Goal: Contribute content: Add original content to the website for others to see

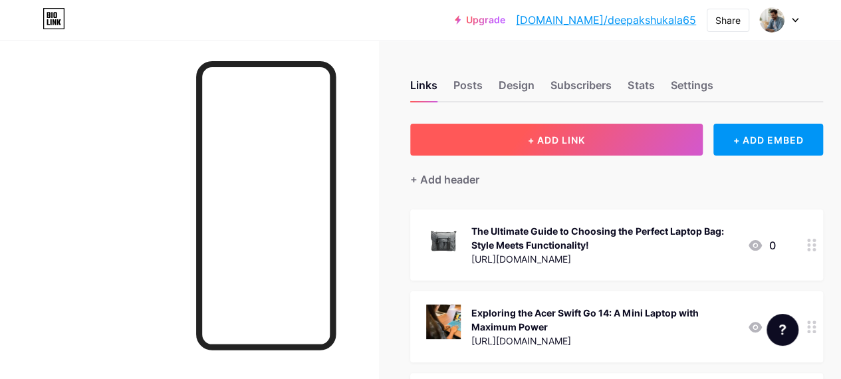
click at [532, 136] on span "+ ADD LINK" at bounding box center [556, 139] width 57 height 11
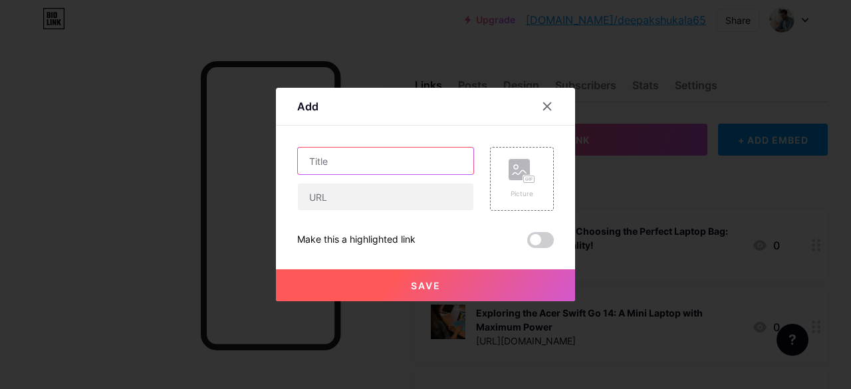
click at [376, 173] on input "text" at bounding box center [386, 161] width 176 height 27
paste input "Why Every Digital Nomad Needs a Portable Monitor for Their Laptop"
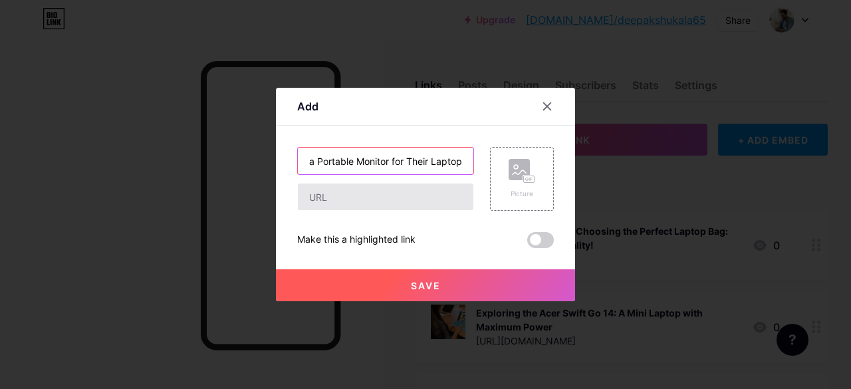
type input "Why Every Digital Nomad Needs a Portable Monitor for Their Laptop"
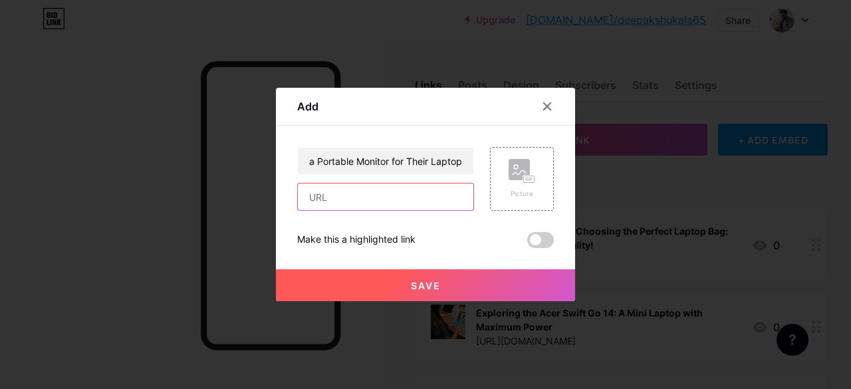
scroll to position [0, 0]
click at [346, 203] on input "text" at bounding box center [386, 197] width 176 height 27
paste input "[URL][DOMAIN_NAME]"
type input "[URL][DOMAIN_NAME]"
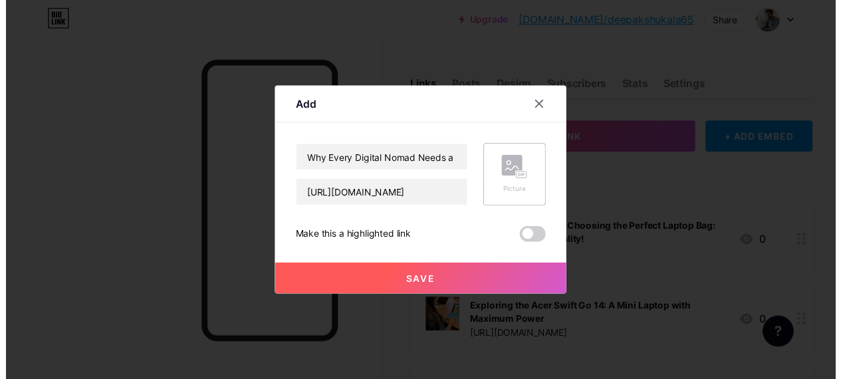
scroll to position [0, 0]
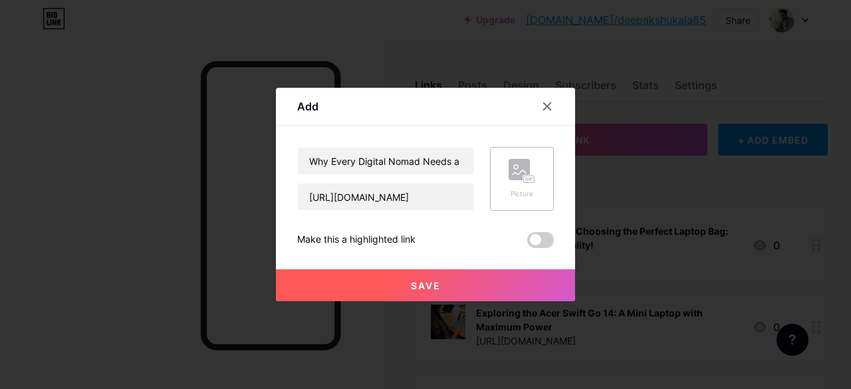
click at [504, 205] on div "Picture" at bounding box center [522, 179] width 64 height 64
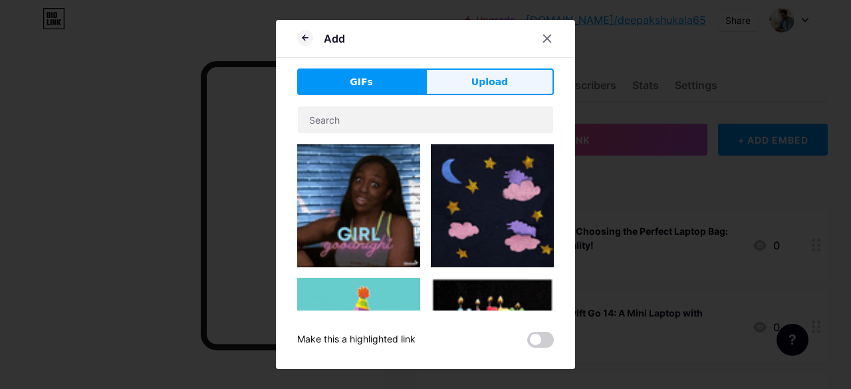
click at [455, 73] on button "Upload" at bounding box center [490, 81] width 128 height 27
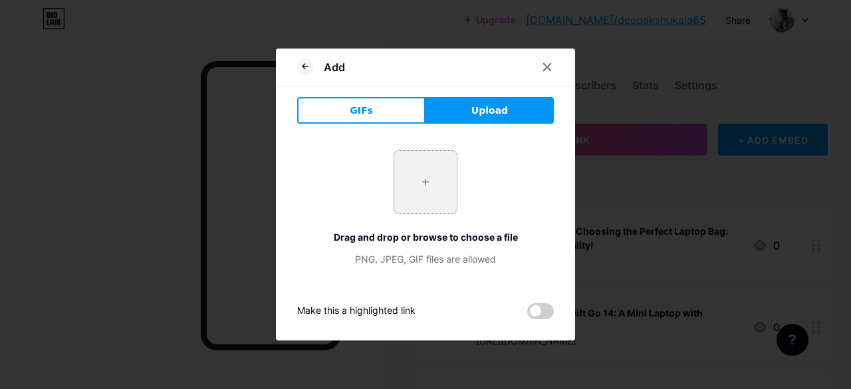
click at [403, 182] on input "file" at bounding box center [425, 182] width 63 height 63
type input "C:\fakepath\00_um.wx2si.003.jpg"
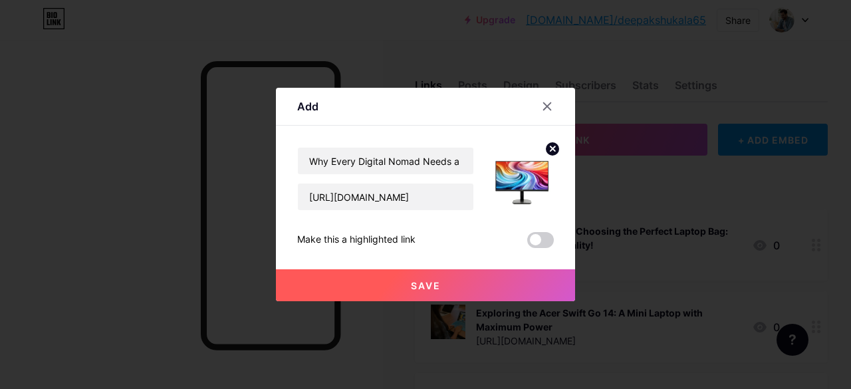
click at [465, 291] on button "Save" at bounding box center [425, 285] width 299 height 32
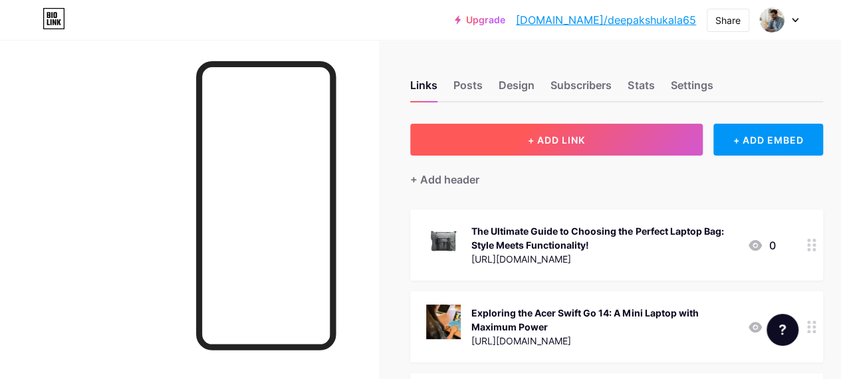
click at [489, 140] on button "+ ADD LINK" at bounding box center [556, 140] width 293 height 32
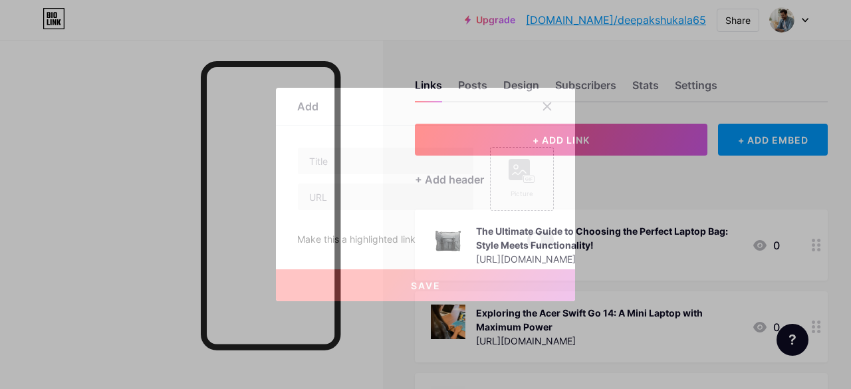
click at [394, 142] on div "Content YouTube Play YouTube video without leaving your page. ADD Vimeo Play Vi…" at bounding box center [425, 187] width 257 height 122
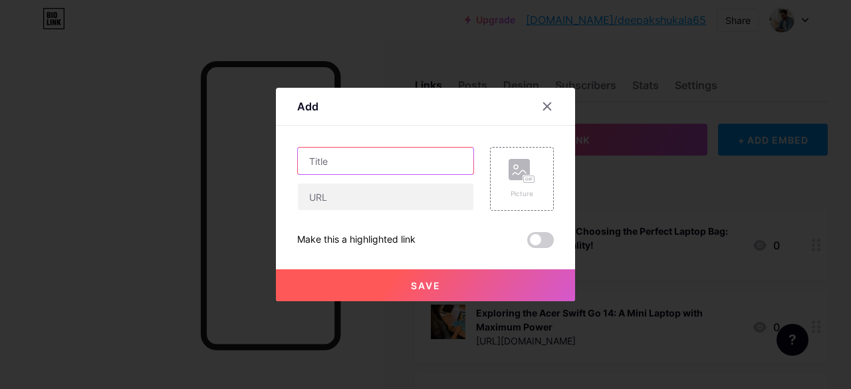
click at [363, 171] on input "text" at bounding box center [386, 161] width 176 height 27
paste input "[URL][DOMAIN_NAME]"
click at [399, 154] on input "[URL][DOMAIN_NAME]" at bounding box center [386, 161] width 176 height 27
paste input "All in One Desktop"
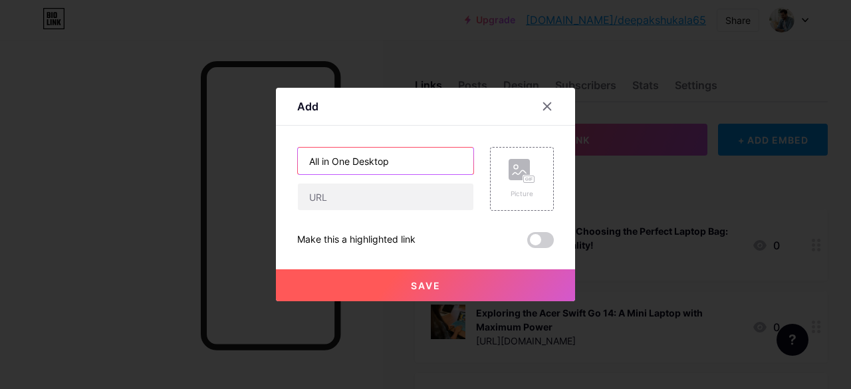
scroll to position [0, 0]
type input "All in One Desktop"
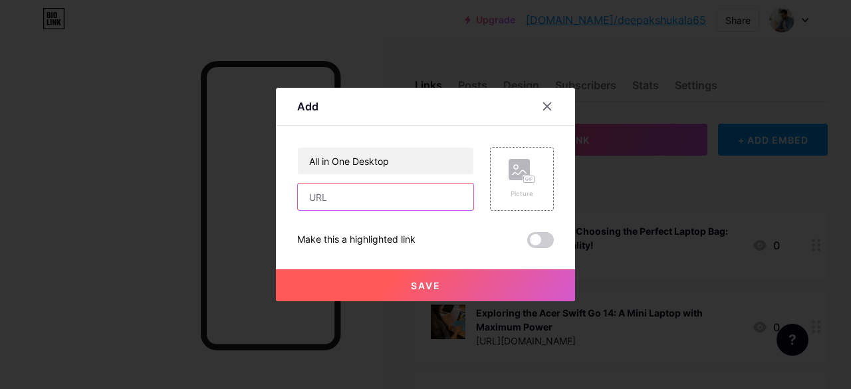
click at [374, 205] on input "text" at bounding box center [386, 197] width 176 height 27
paste input "[URL][DOMAIN_NAME]"
type input "[URL][DOMAIN_NAME]"
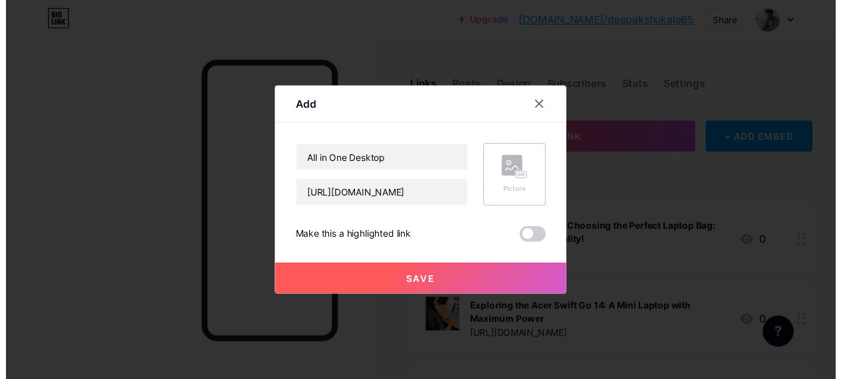
scroll to position [0, 0]
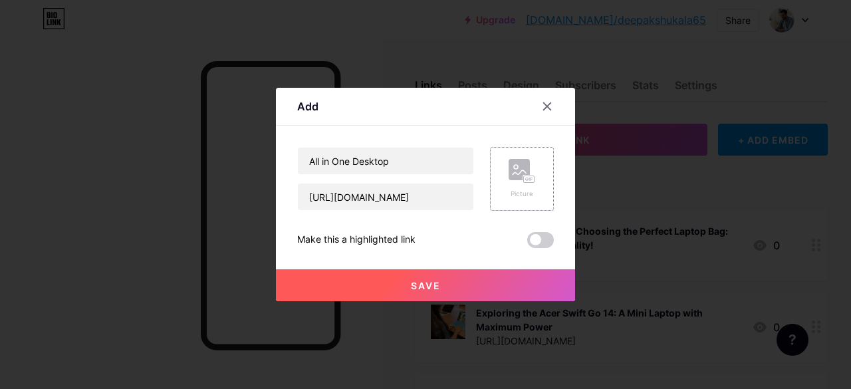
click at [519, 203] on div "Picture" at bounding box center [522, 179] width 64 height 64
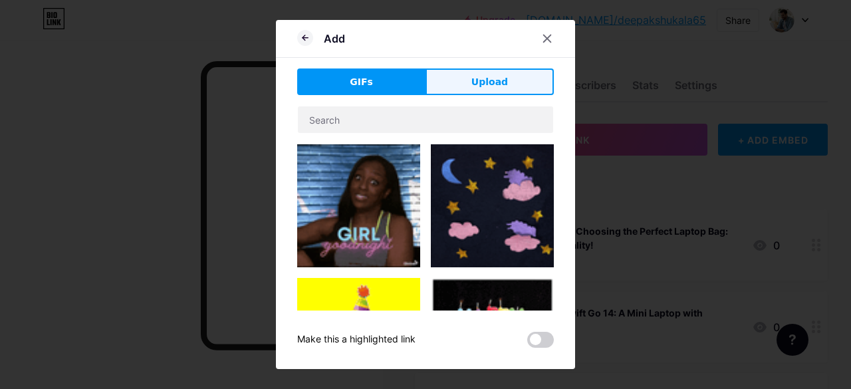
click at [472, 87] on button "Upload" at bounding box center [490, 81] width 128 height 27
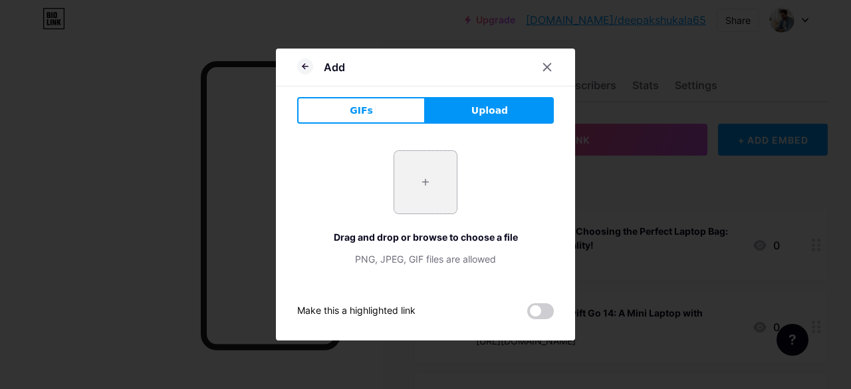
click at [408, 163] on input "file" at bounding box center [425, 182] width 63 height 63
type input "C:\fakepath\00_um.wx2si.003.jpg"
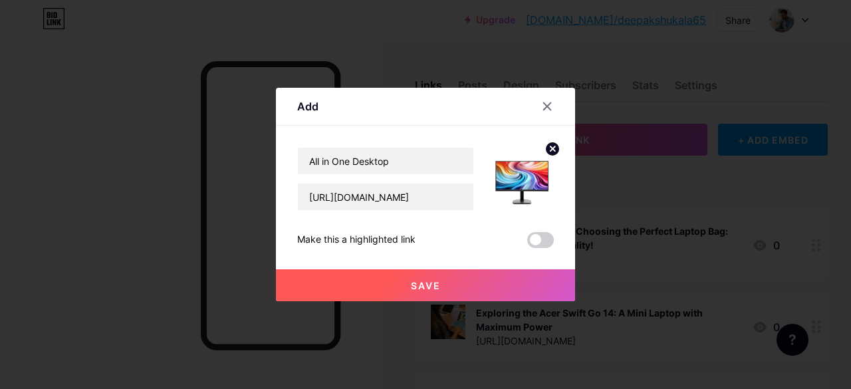
click at [430, 293] on button "Save" at bounding box center [425, 285] width 299 height 32
